Goal: Information Seeking & Learning: Learn about a topic

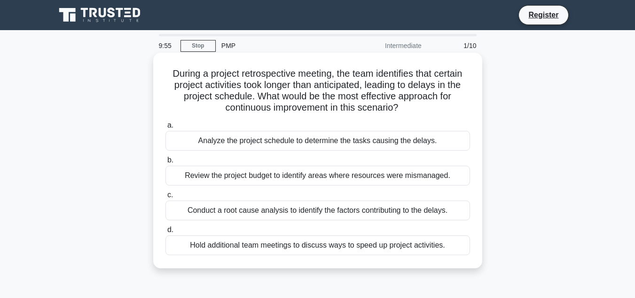
click at [234, 141] on div "Analyze the project schedule to determine the tasks causing the delays." at bounding box center [317, 141] width 305 height 20
click at [165, 128] on input "a. Analyze the project schedule to determine the tasks causing the delays." at bounding box center [165, 125] width 0 height 6
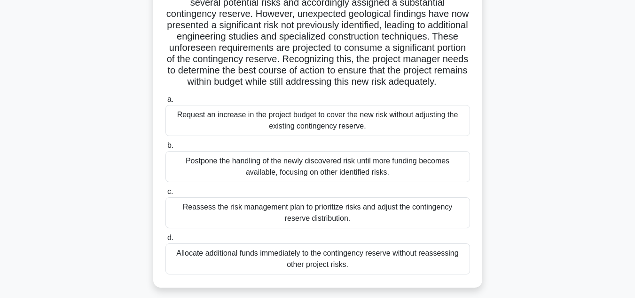
scroll to position [94, 0]
click at [324, 174] on div "Postpone the handling of the newly discovered risk until more funding becomes a…" at bounding box center [317, 165] width 305 height 31
click at [165, 148] on input "b. Postpone the handling of the newly discovered risk until more funding become…" at bounding box center [165, 145] width 0 height 6
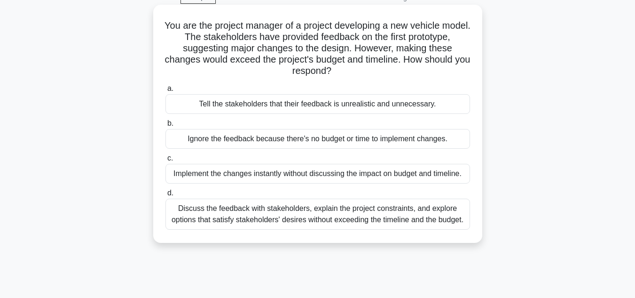
scroll to position [0, 0]
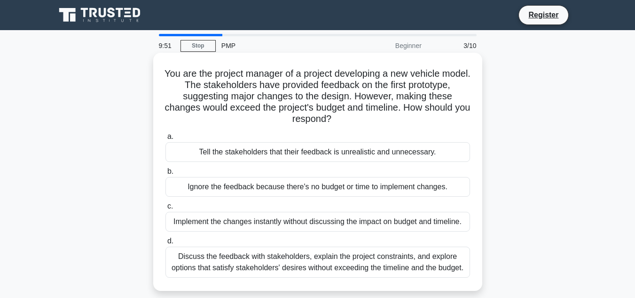
click at [335, 196] on div "Ignore the feedback because there's no budget or time to implement changes." at bounding box center [317, 187] width 305 height 20
click at [165, 174] on input "b. Ignore the feedback because there's no budget or time to implement changes." at bounding box center [165, 171] width 0 height 6
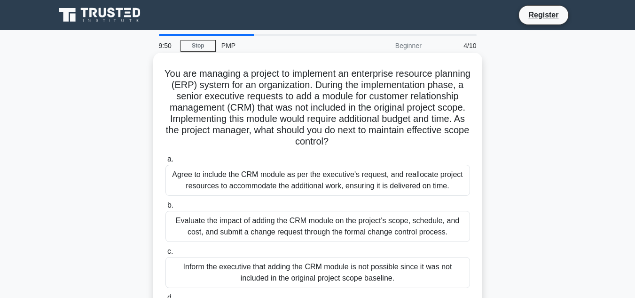
click at [339, 228] on div "Evaluate the impact of adding the CRM module on the project's scope, schedule, …" at bounding box center [317, 226] width 305 height 31
click at [165, 208] on input "b. Evaluate the impact of adding the CRM module on the project's scope, schedul…" at bounding box center [165, 205] width 0 height 6
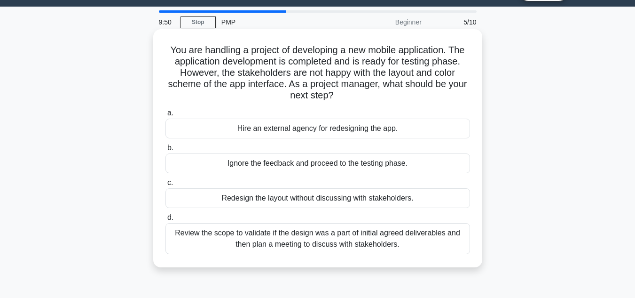
scroll to position [47, 0]
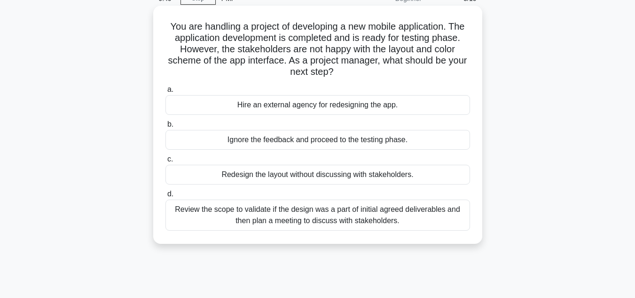
click at [343, 179] on div "Redesign the layout without discussing with stakeholders." at bounding box center [317, 175] width 305 height 20
click at [165, 162] on input "c. Redesign the layout without discussing with stakeholders." at bounding box center [165, 159] width 0 height 6
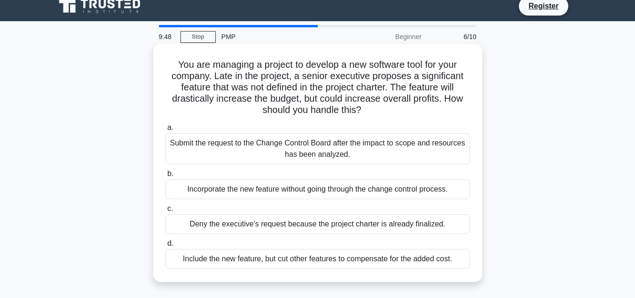
scroll to position [0, 0]
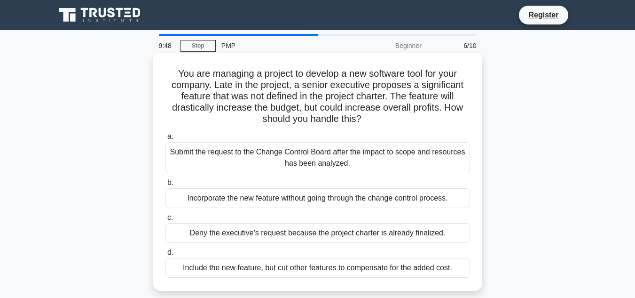
click at [328, 156] on div "Submit the request to the Change Control Board after the impact to scope and re…" at bounding box center [317, 157] width 305 height 31
click at [165, 140] on input "a. Submit the request to the Change Control Board after the impact to scope and…" at bounding box center [165, 136] width 0 height 6
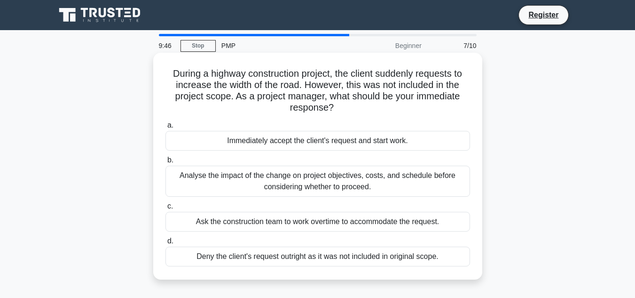
click at [353, 224] on div "Ask the construction team to work overtime to accommodate the request." at bounding box center [317, 222] width 305 height 20
click at [165, 209] on input "c. Ask the construction team to work overtime to accommodate the request." at bounding box center [165, 206] width 0 height 6
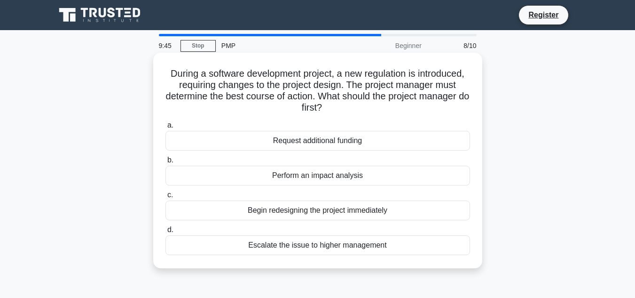
click at [328, 137] on div "Request additional funding" at bounding box center [317, 141] width 305 height 20
click at [165, 128] on input "a. Request additional funding" at bounding box center [165, 125] width 0 height 6
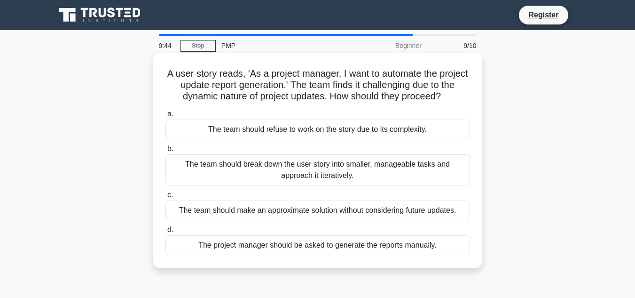
click at [332, 216] on div "The team should make an approximate solution without considering future updates." at bounding box center [317, 210] width 305 height 20
click at [165, 198] on input "c. The team should make an approximate solution without considering future upda…" at bounding box center [165, 195] width 0 height 6
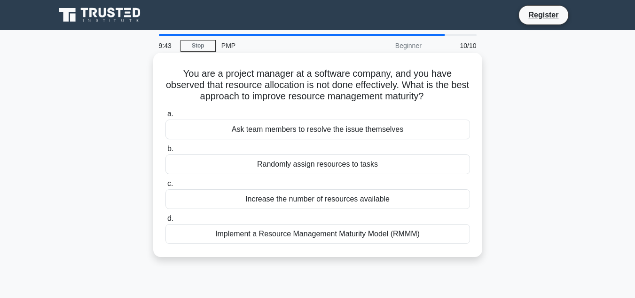
click at [327, 168] on div "Randomly assign resources to tasks" at bounding box center [317, 164] width 305 height 20
click at [165, 152] on input "b. Randomly assign resources to tasks" at bounding box center [165, 149] width 0 height 6
